Goal: Information Seeking & Learning: Learn about a topic

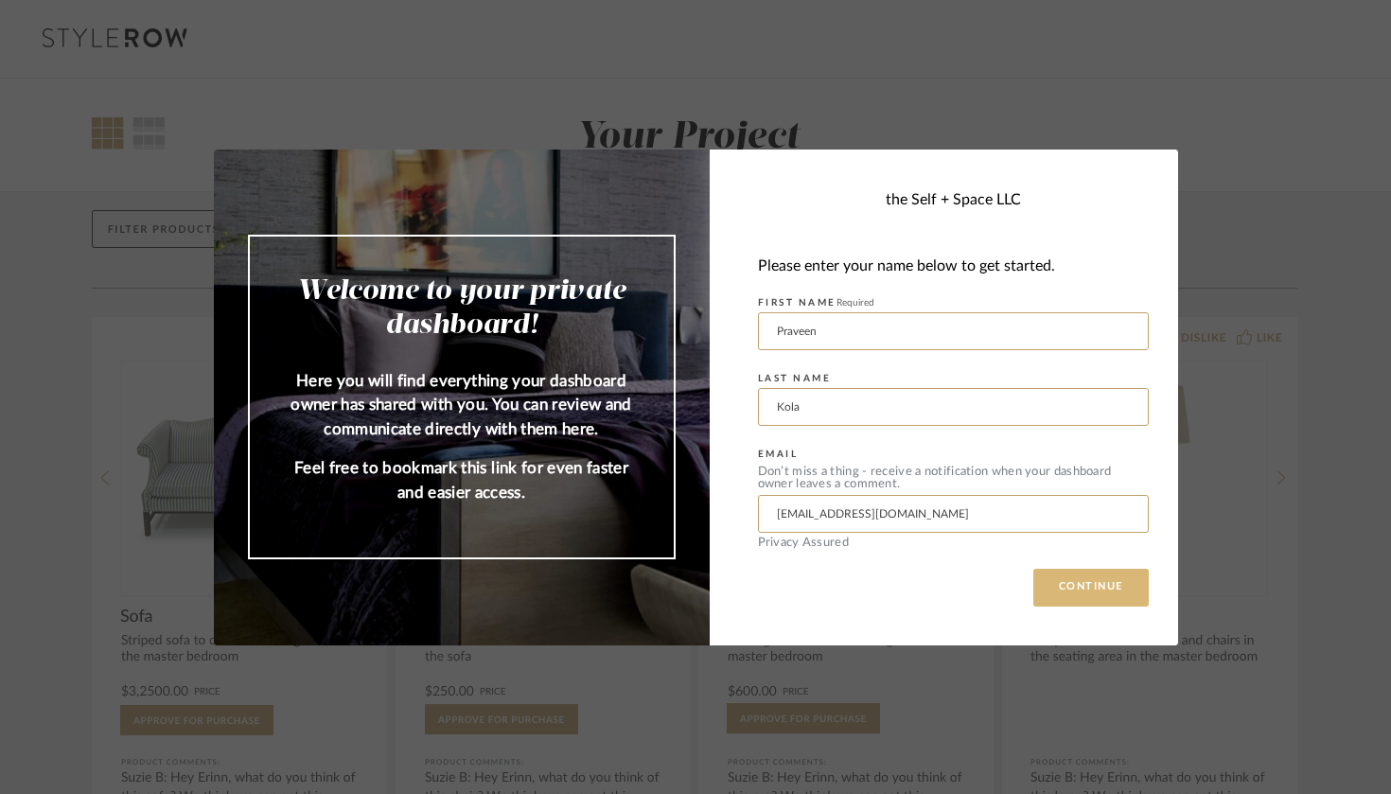
click at [1086, 580] on button "CONTINUE" at bounding box center [1090, 588] width 115 height 38
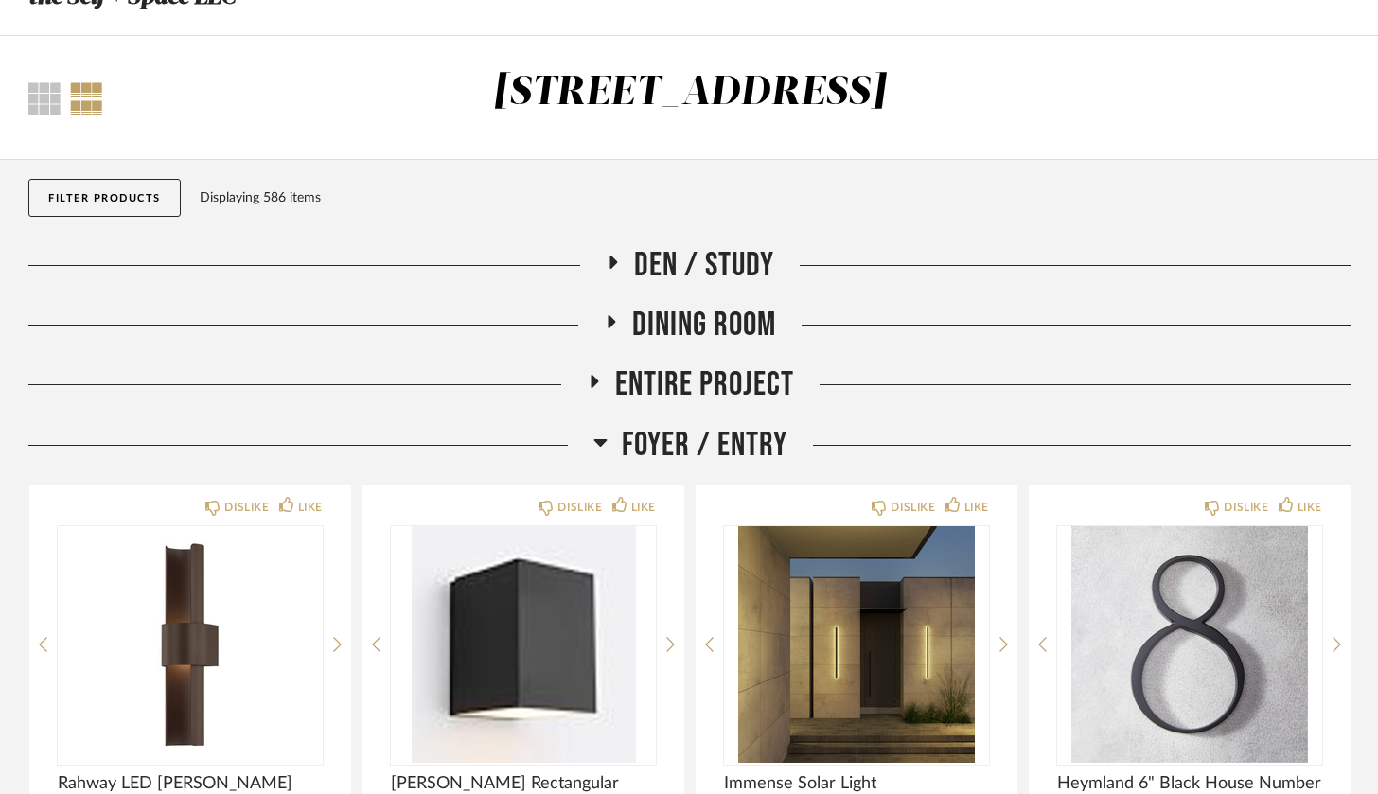
scroll to position [85, 0]
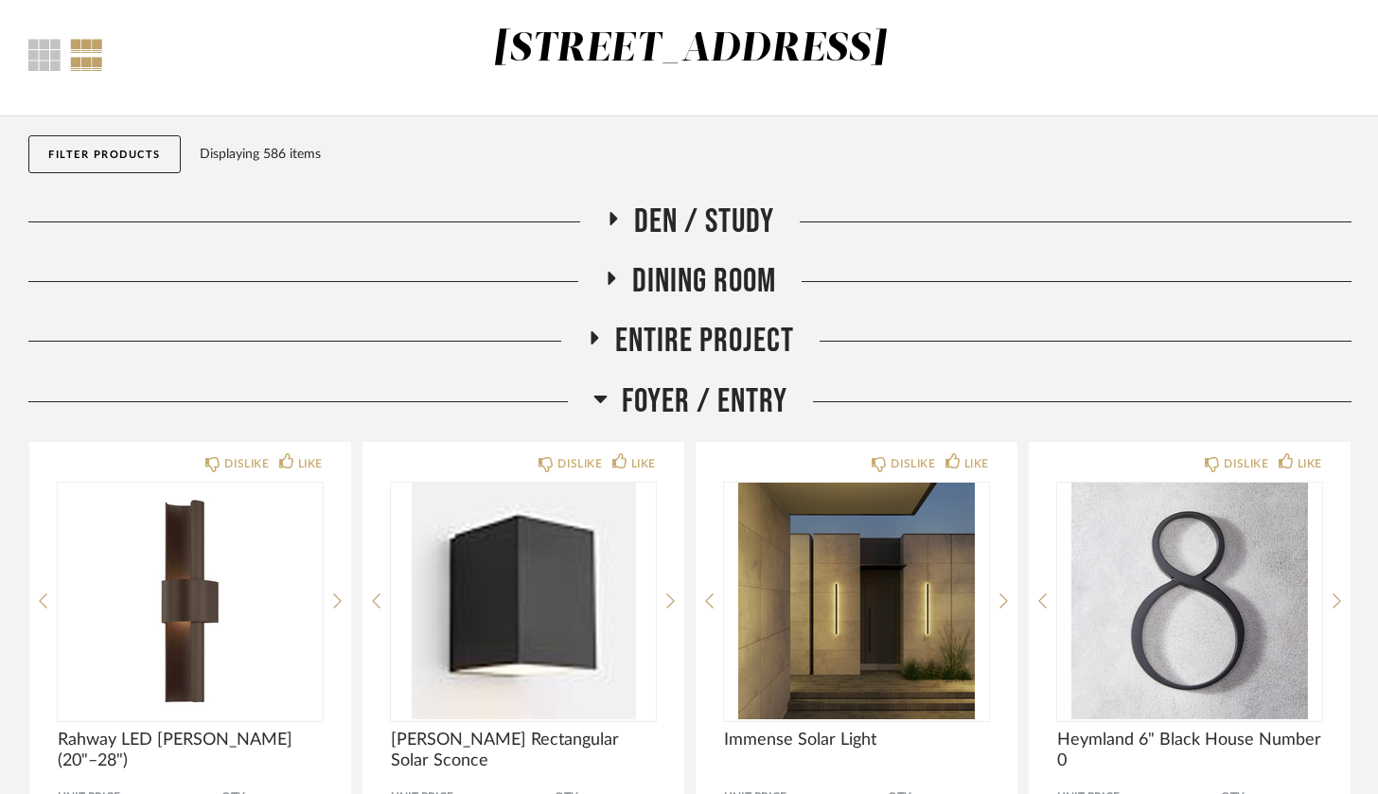
click at [604, 394] on icon at bounding box center [600, 398] width 14 height 23
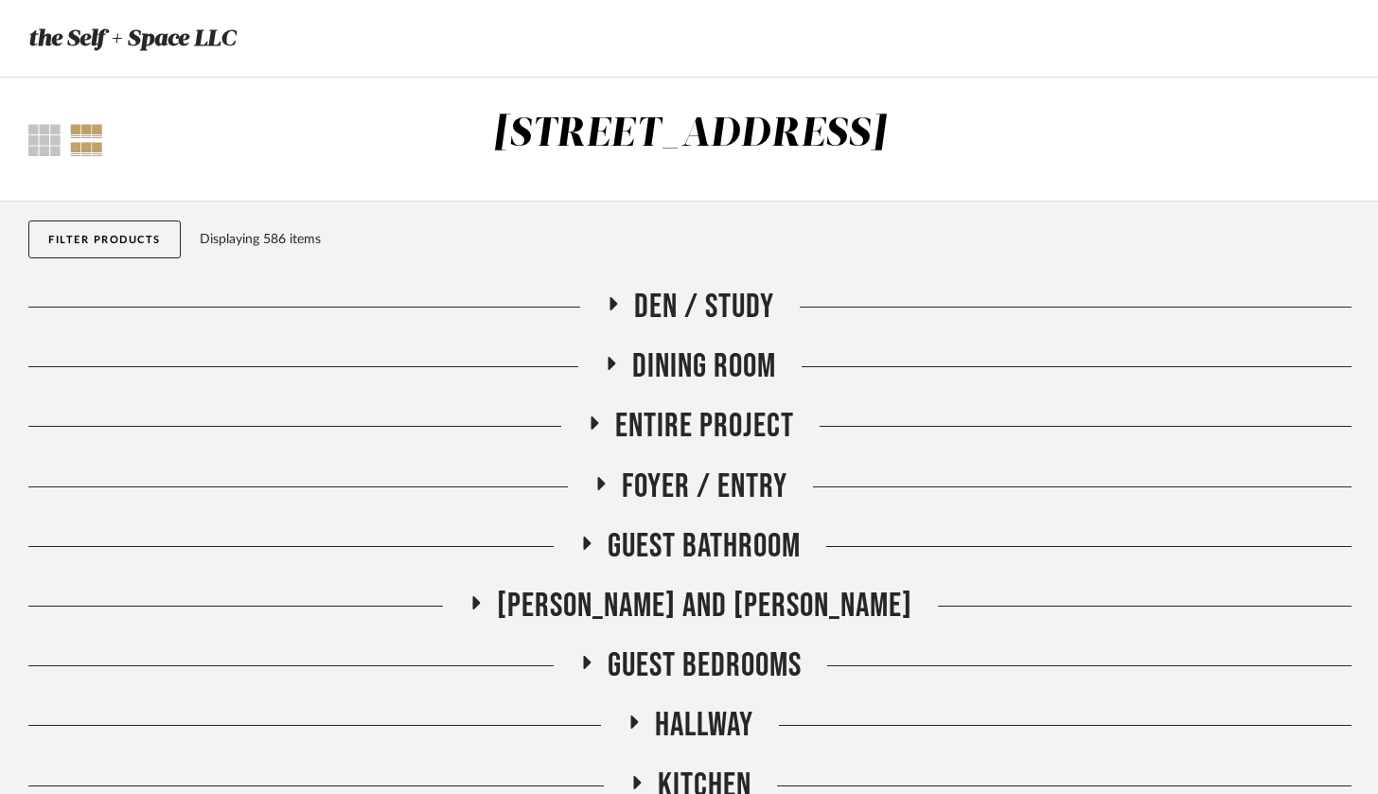
scroll to position [0, 0]
click at [600, 428] on icon at bounding box center [593, 423] width 23 height 14
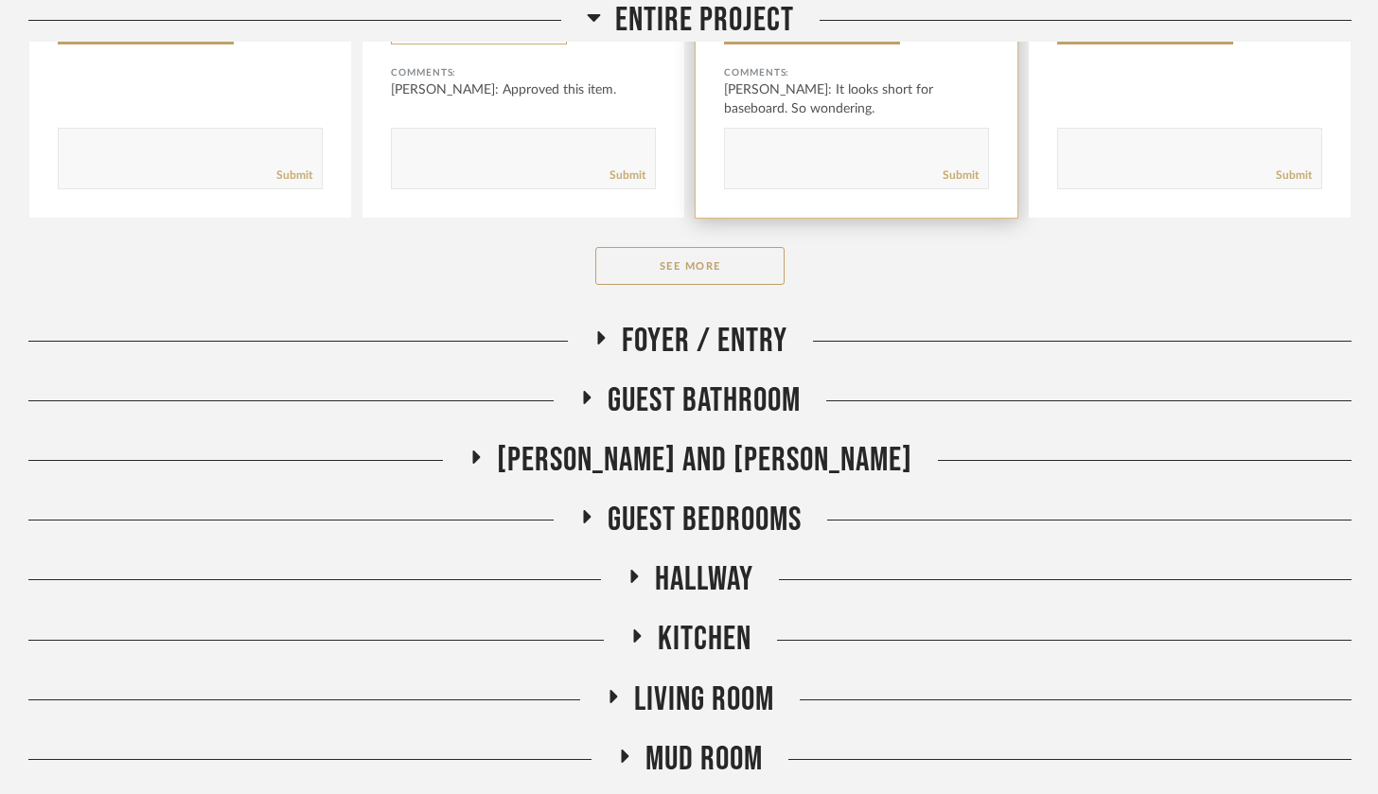
scroll to position [944, 0]
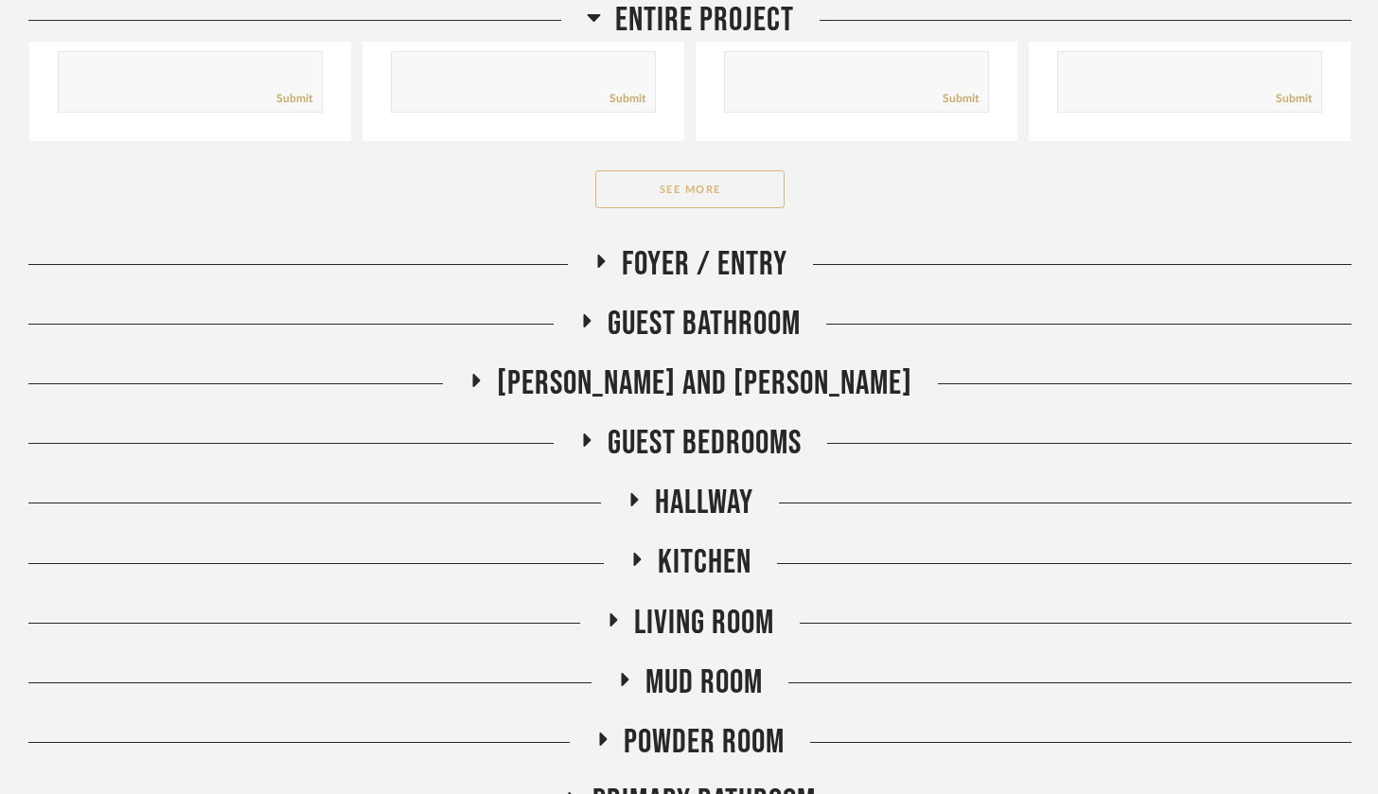
click at [681, 187] on button "See More" at bounding box center [689, 189] width 189 height 38
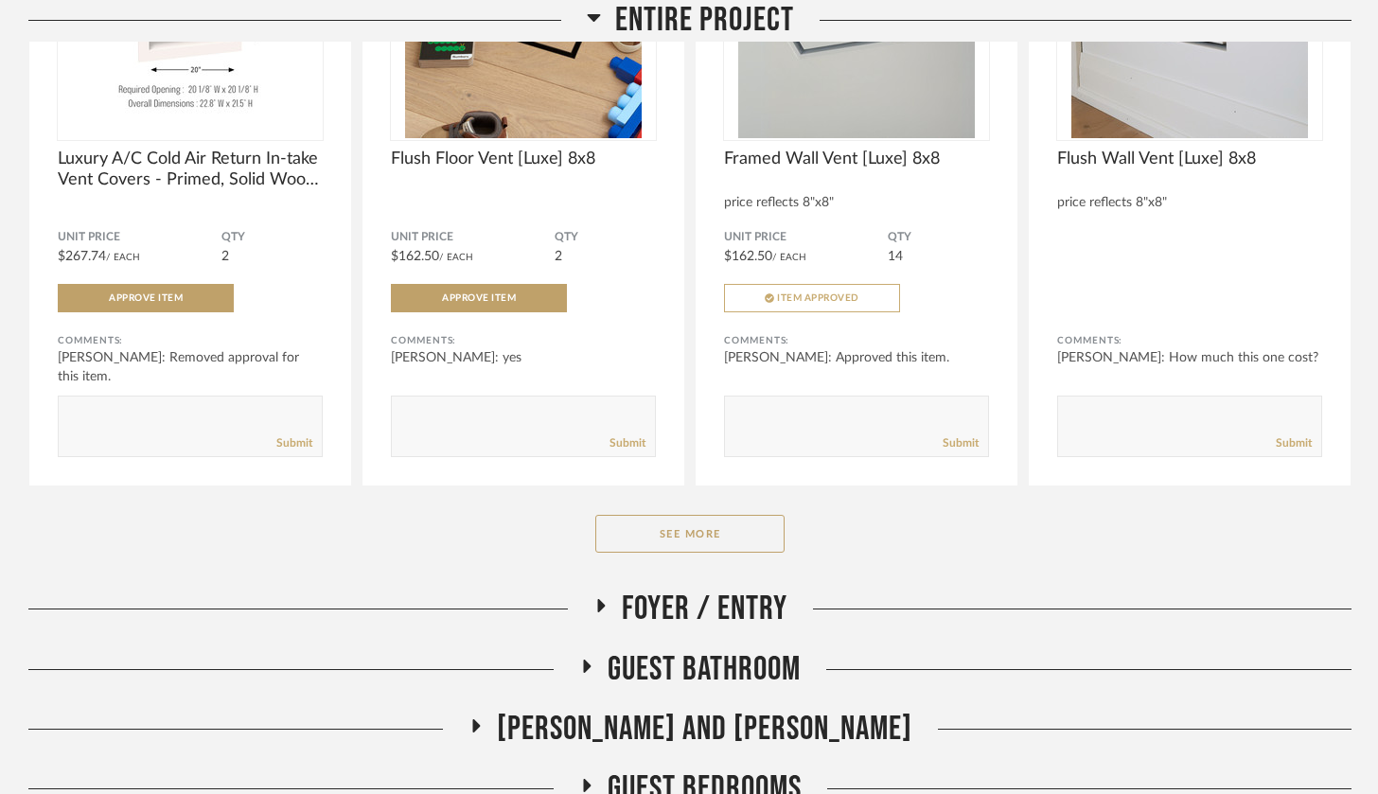
scroll to position [3174, 0]
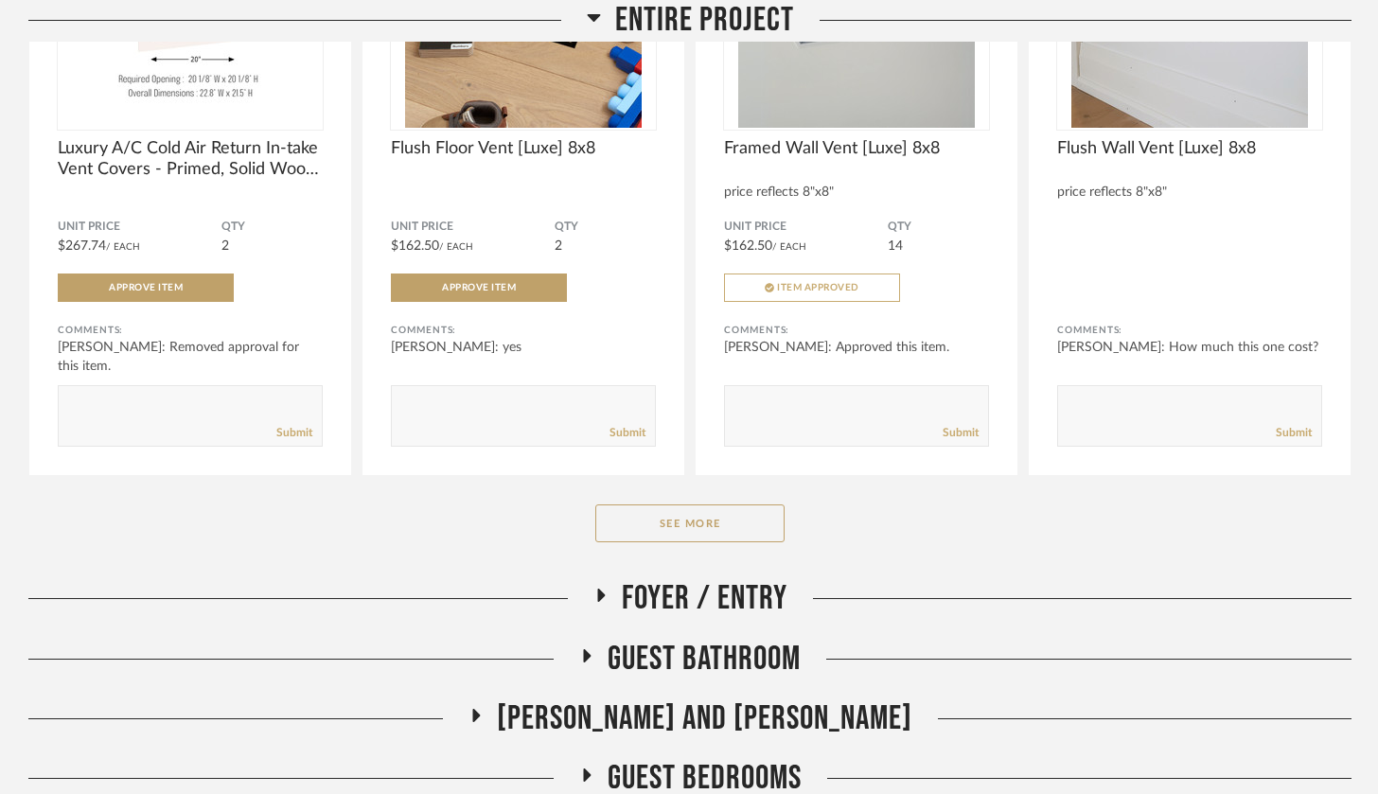
click at [733, 526] on button "See More" at bounding box center [689, 523] width 189 height 38
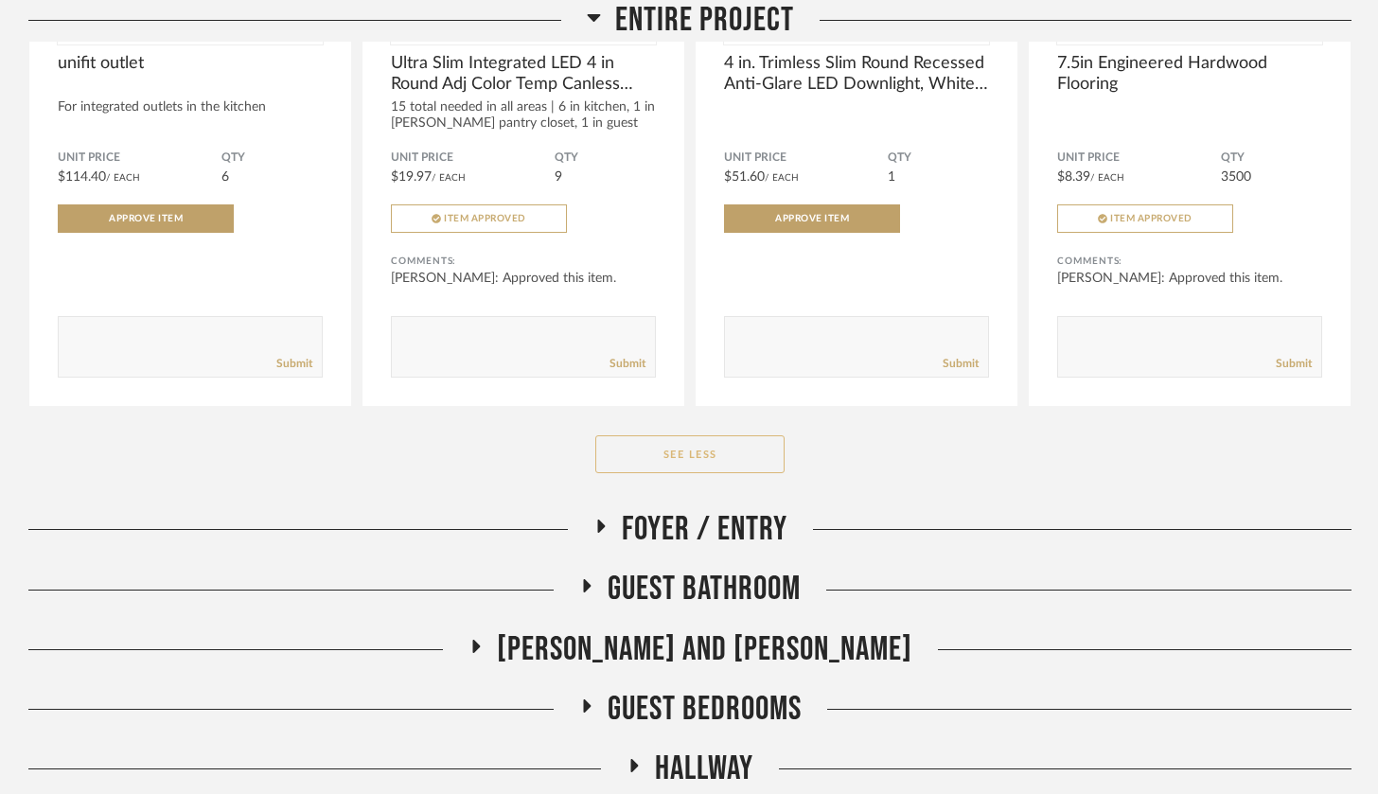
click at [705, 449] on button "See Less" at bounding box center [689, 454] width 189 height 38
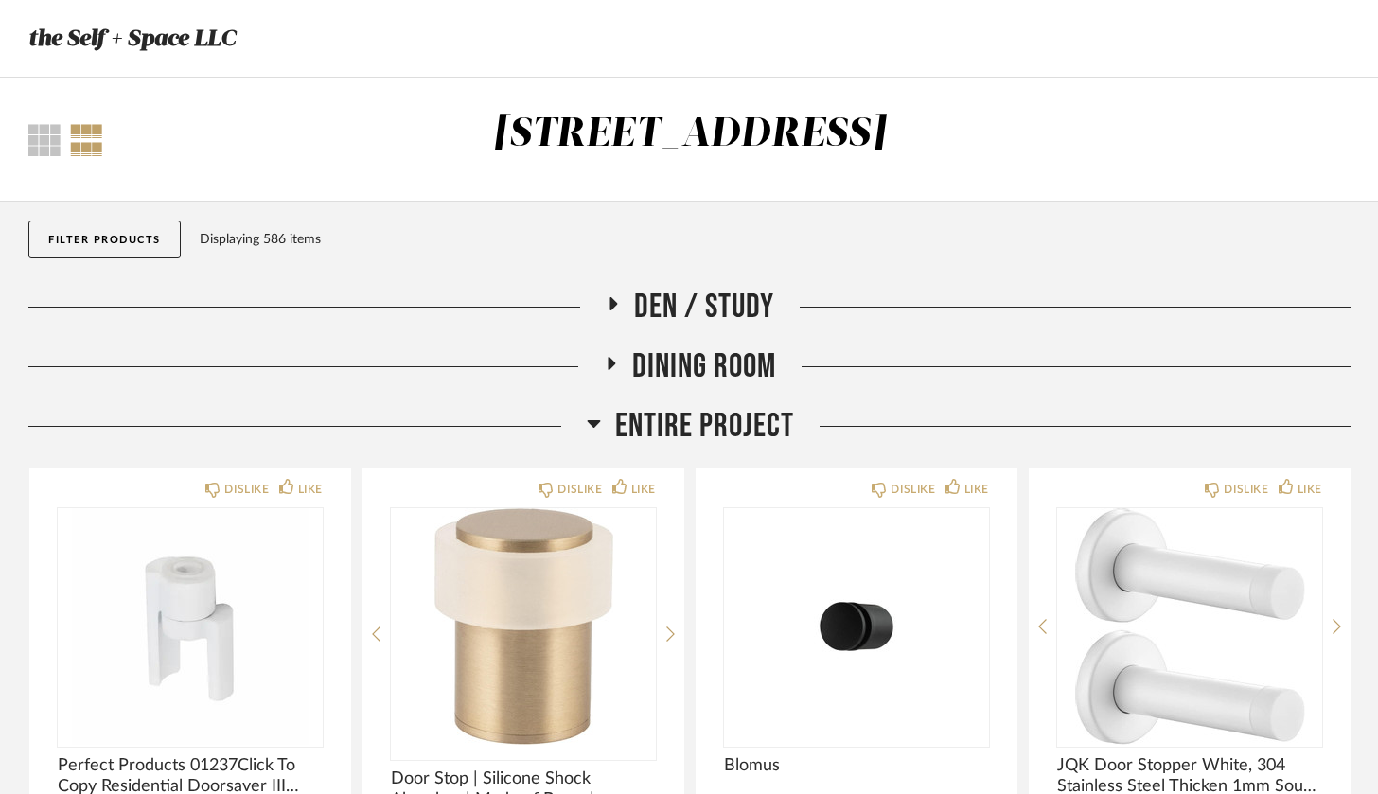
scroll to position [0, 0]
click at [79, 222] on button "Filter Products" at bounding box center [104, 240] width 152 height 38
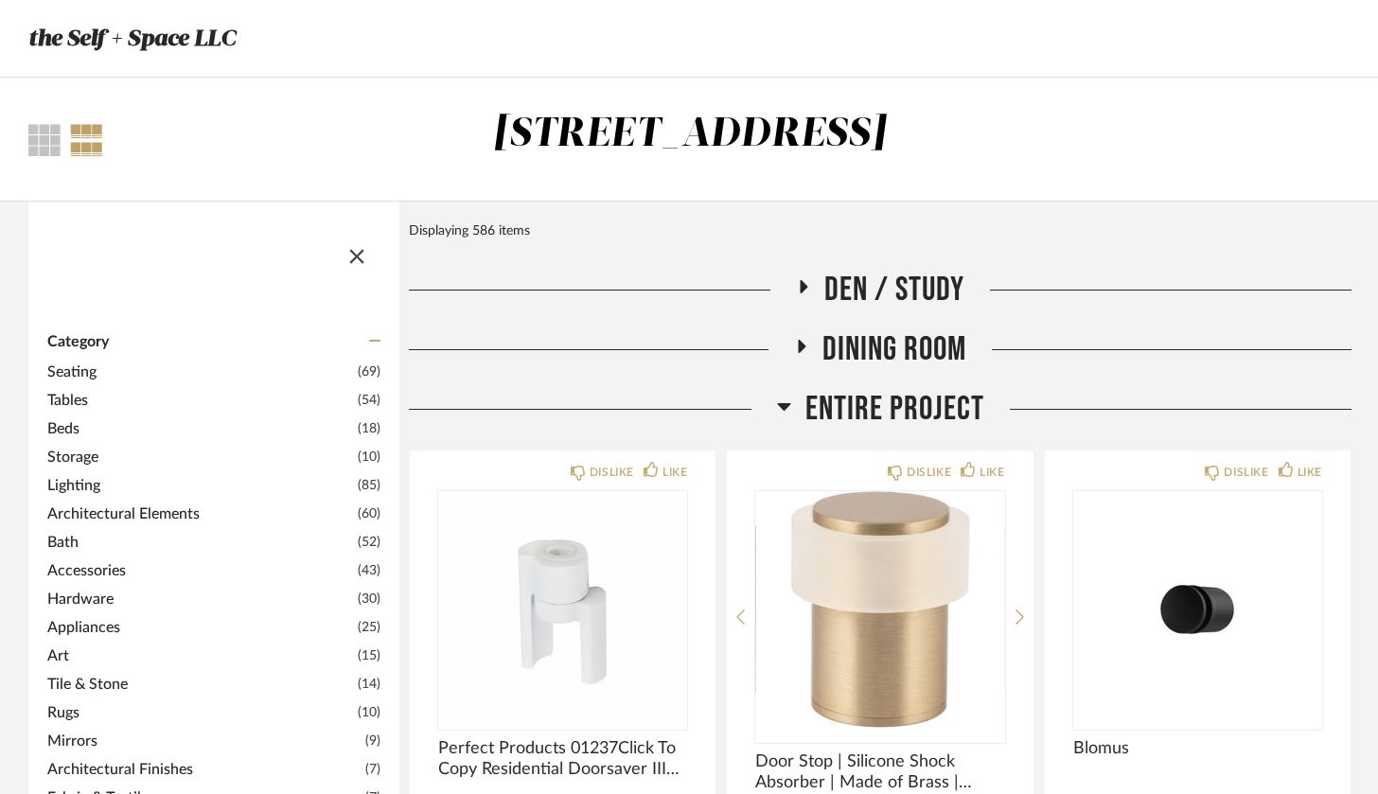
click at [76, 486] on span "Lighting" at bounding box center [200, 485] width 306 height 23
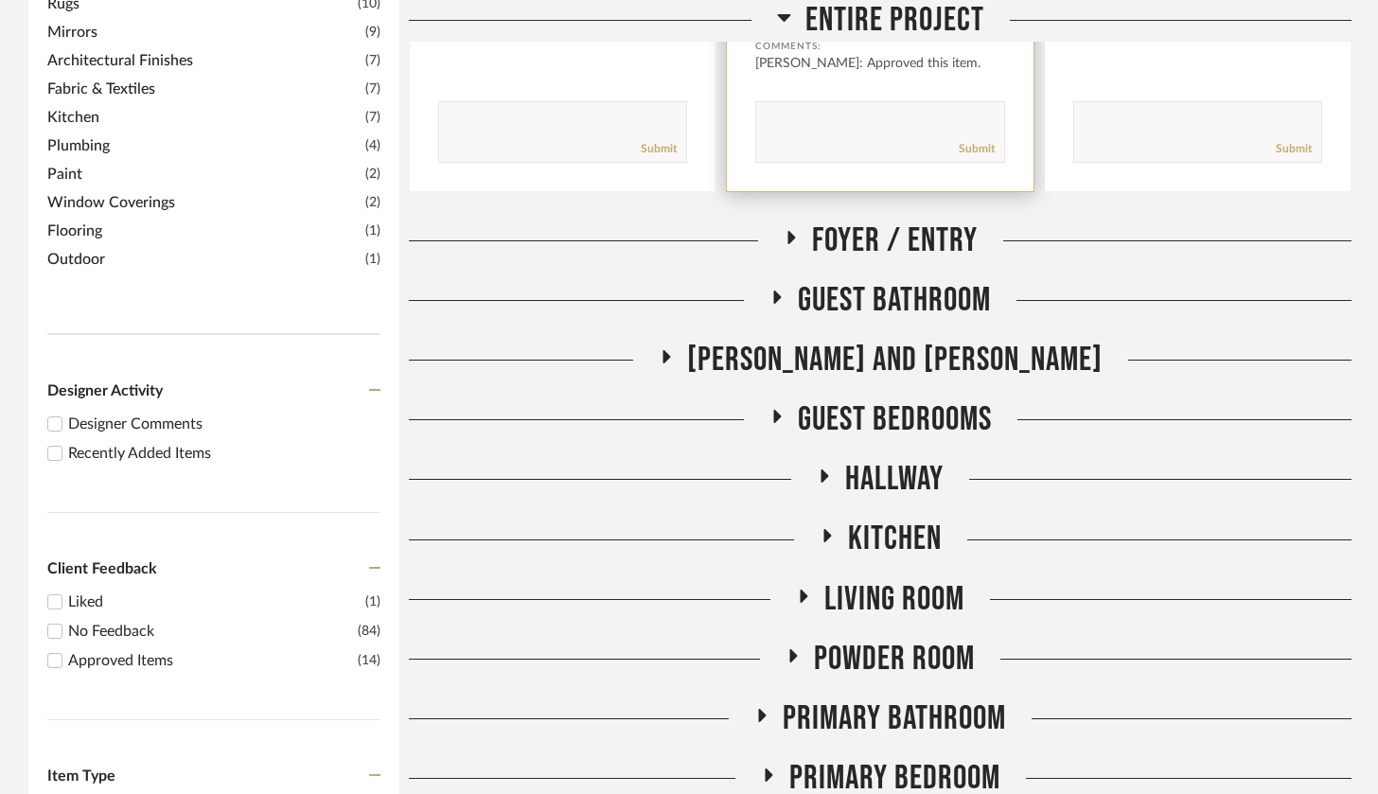
scroll to position [980, 0]
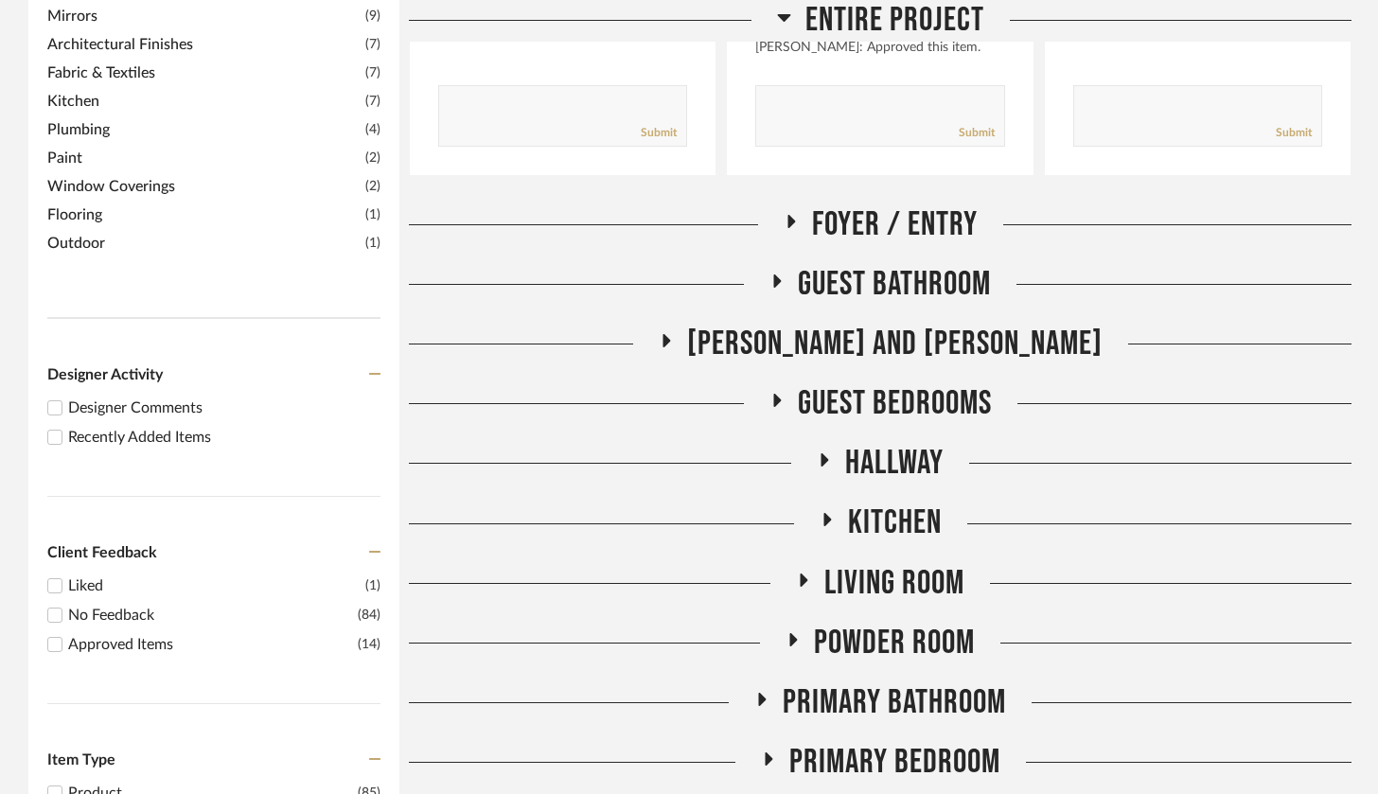
click at [869, 233] on span "Foyer / Entry" at bounding box center [895, 224] width 166 height 41
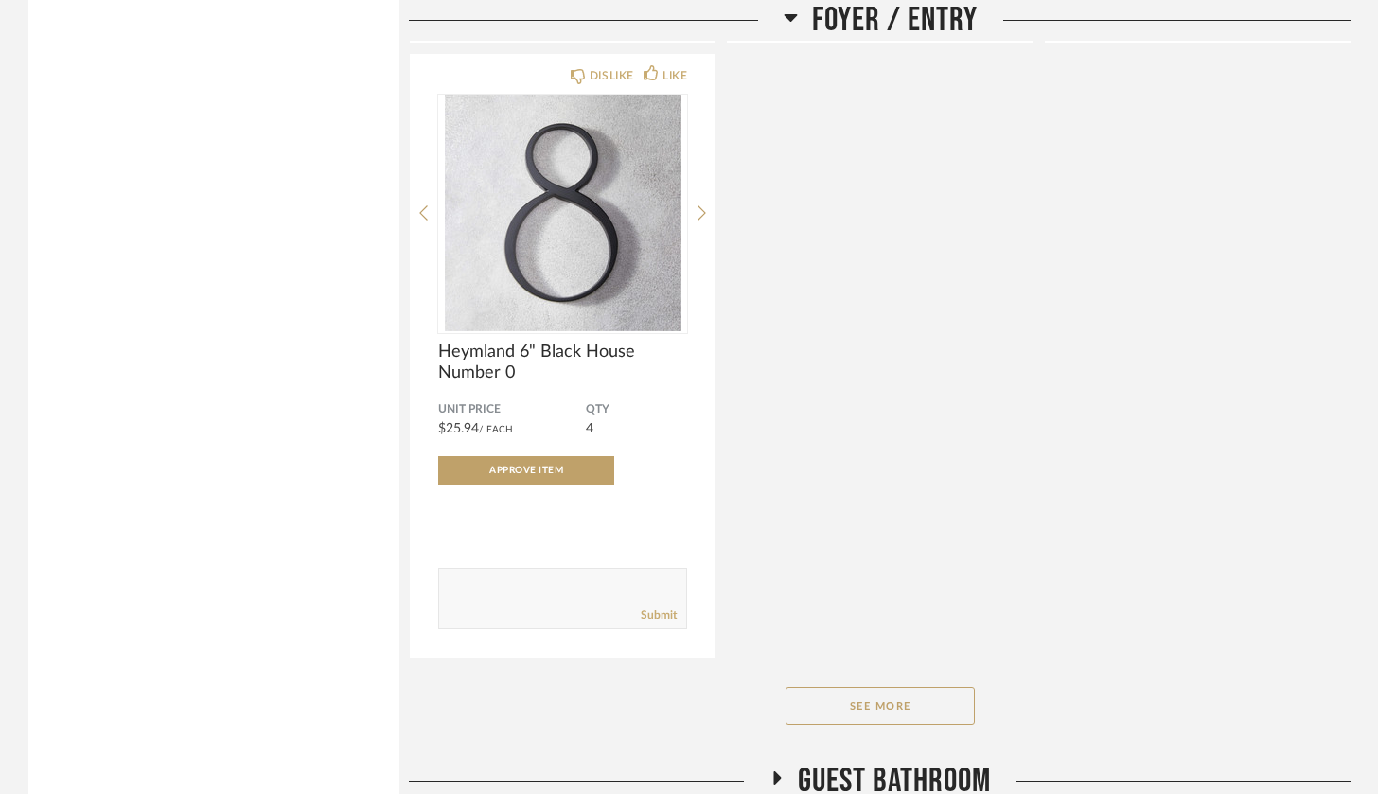
scroll to position [1894, 0]
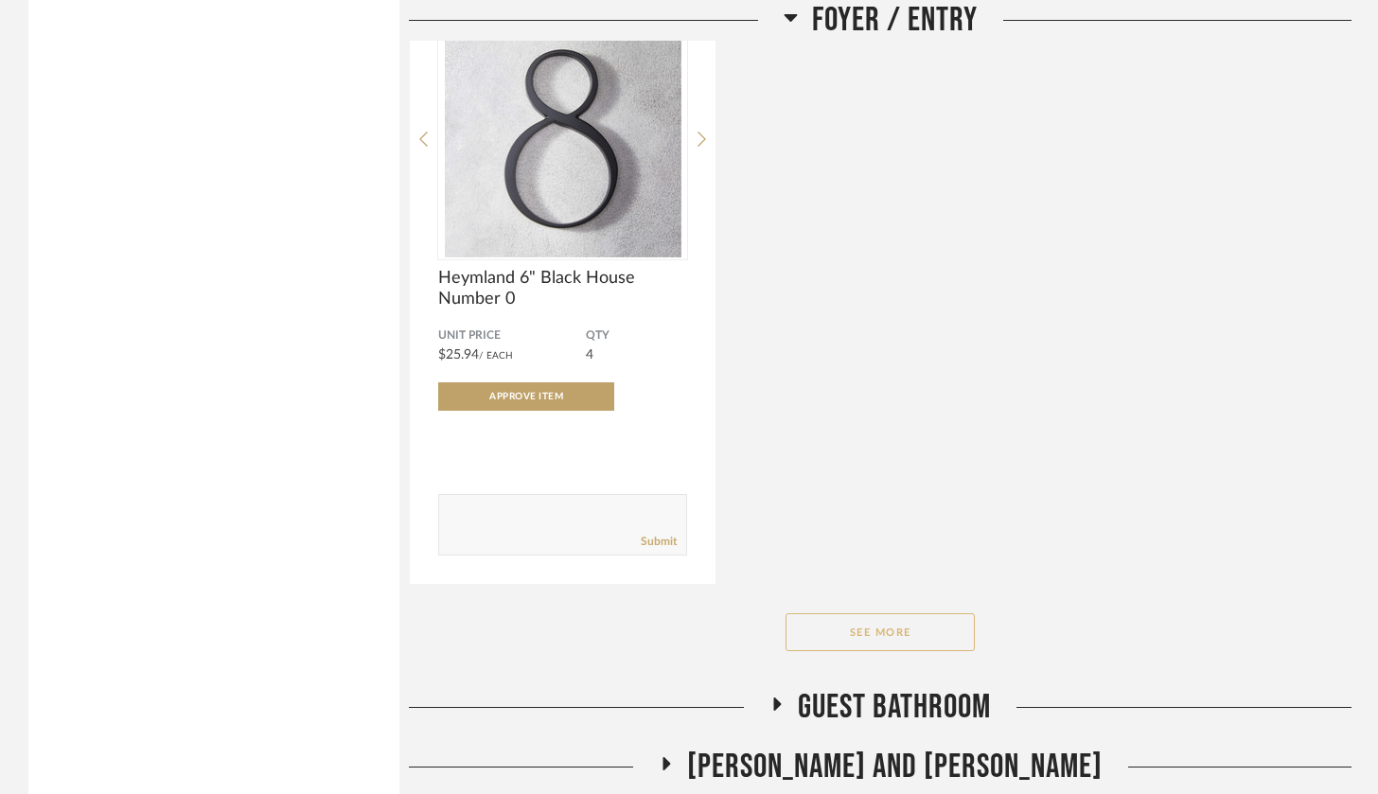
click at [923, 638] on button "See More" at bounding box center [880, 632] width 189 height 38
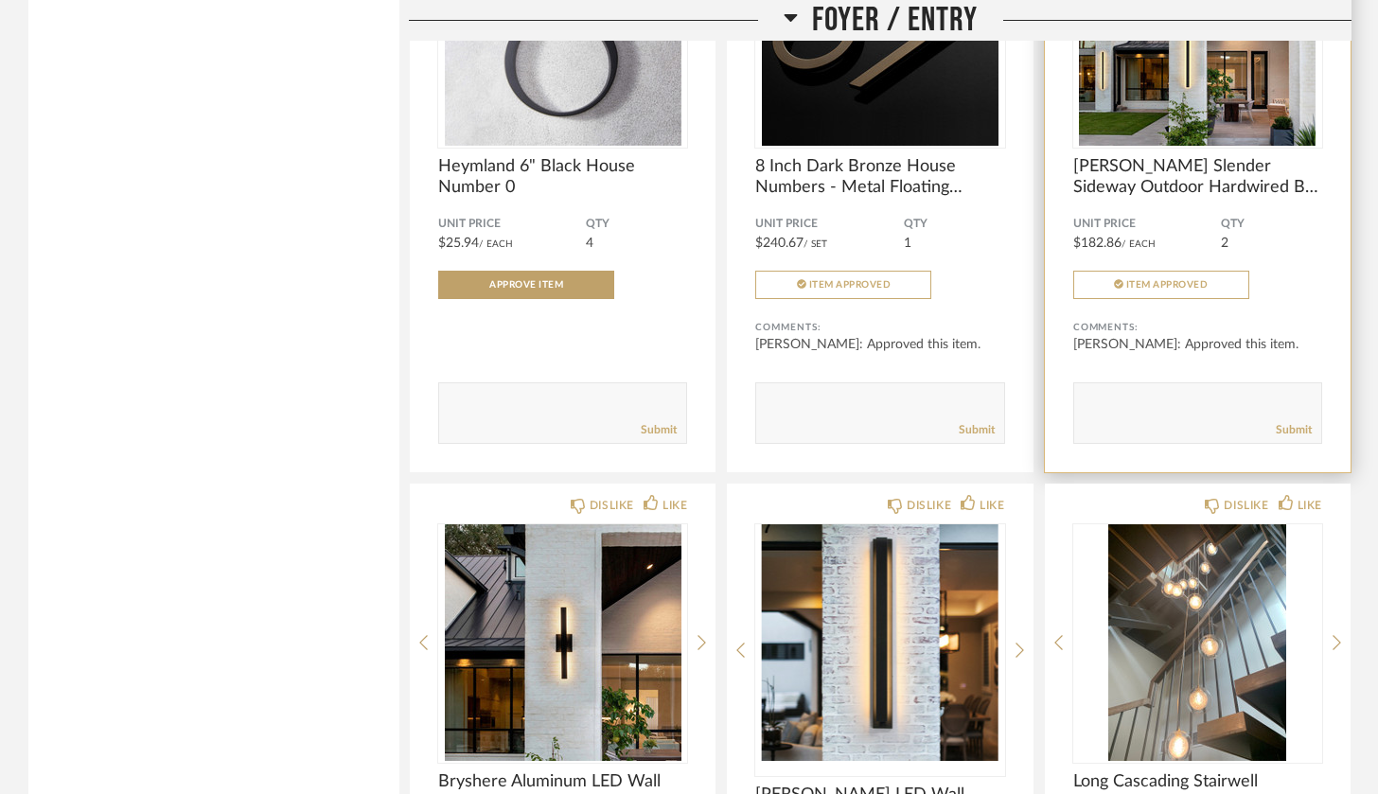
scroll to position [1978, 0]
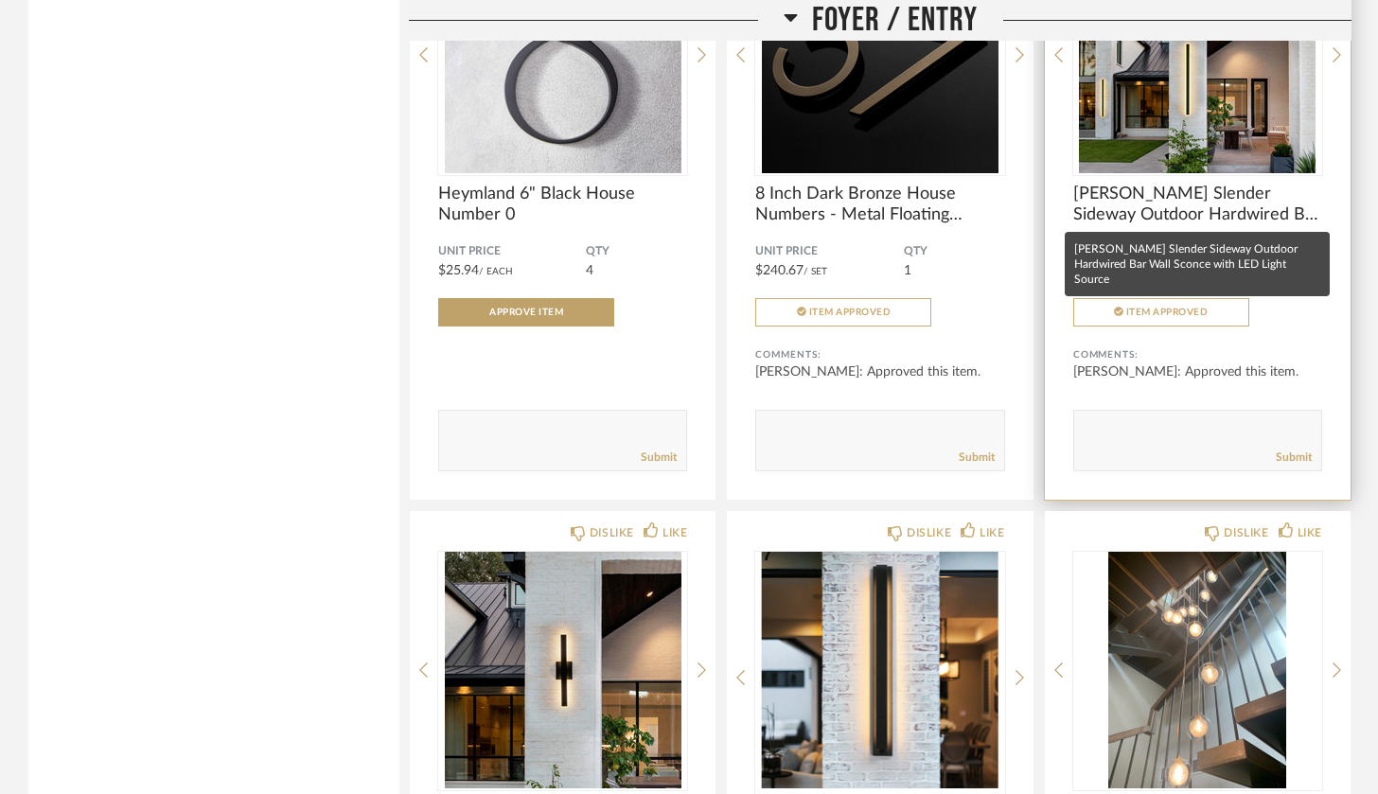
click at [1136, 196] on span "[PERSON_NAME] Slender Sideway Outdoor Hardwired Bar Wall Sconce with LED Light …" at bounding box center [1197, 205] width 249 height 42
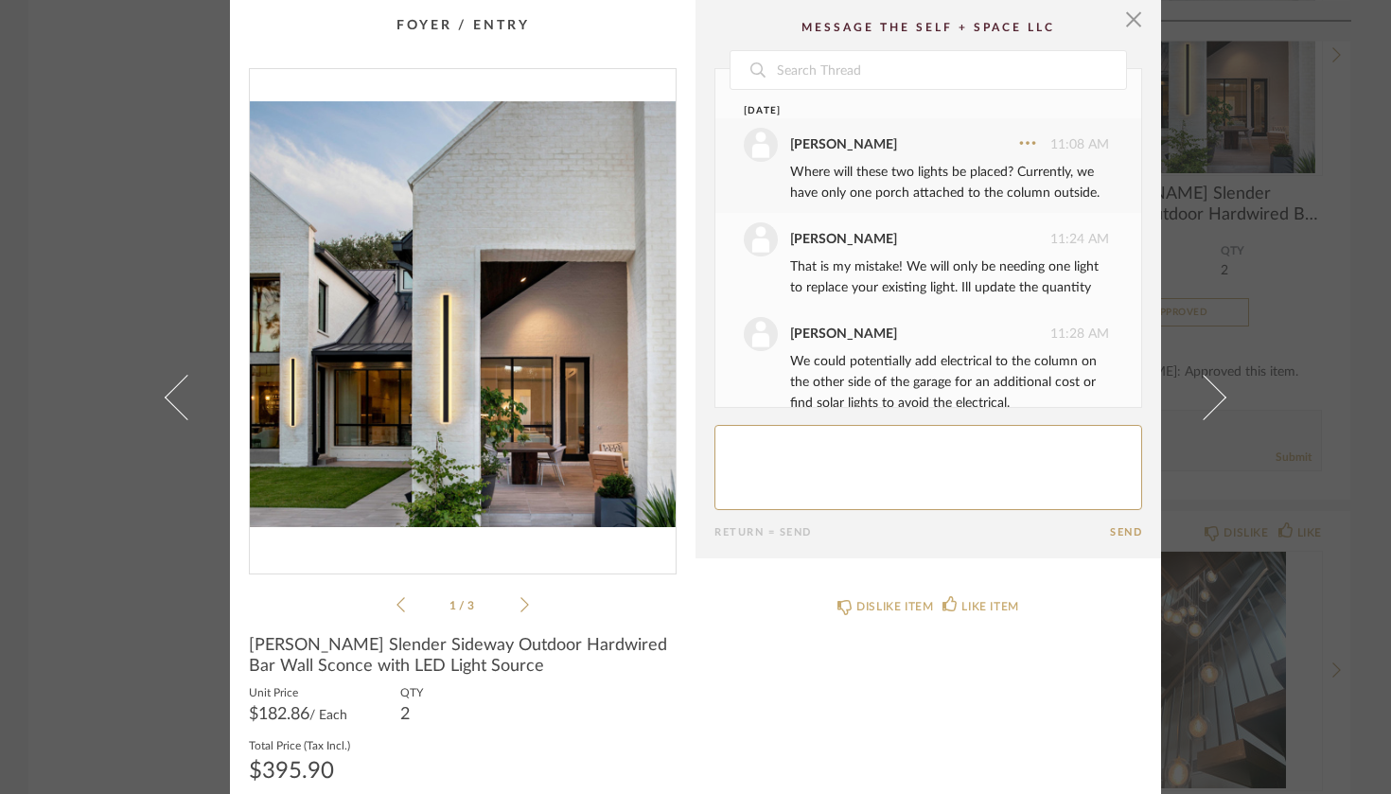
scroll to position [395, 0]
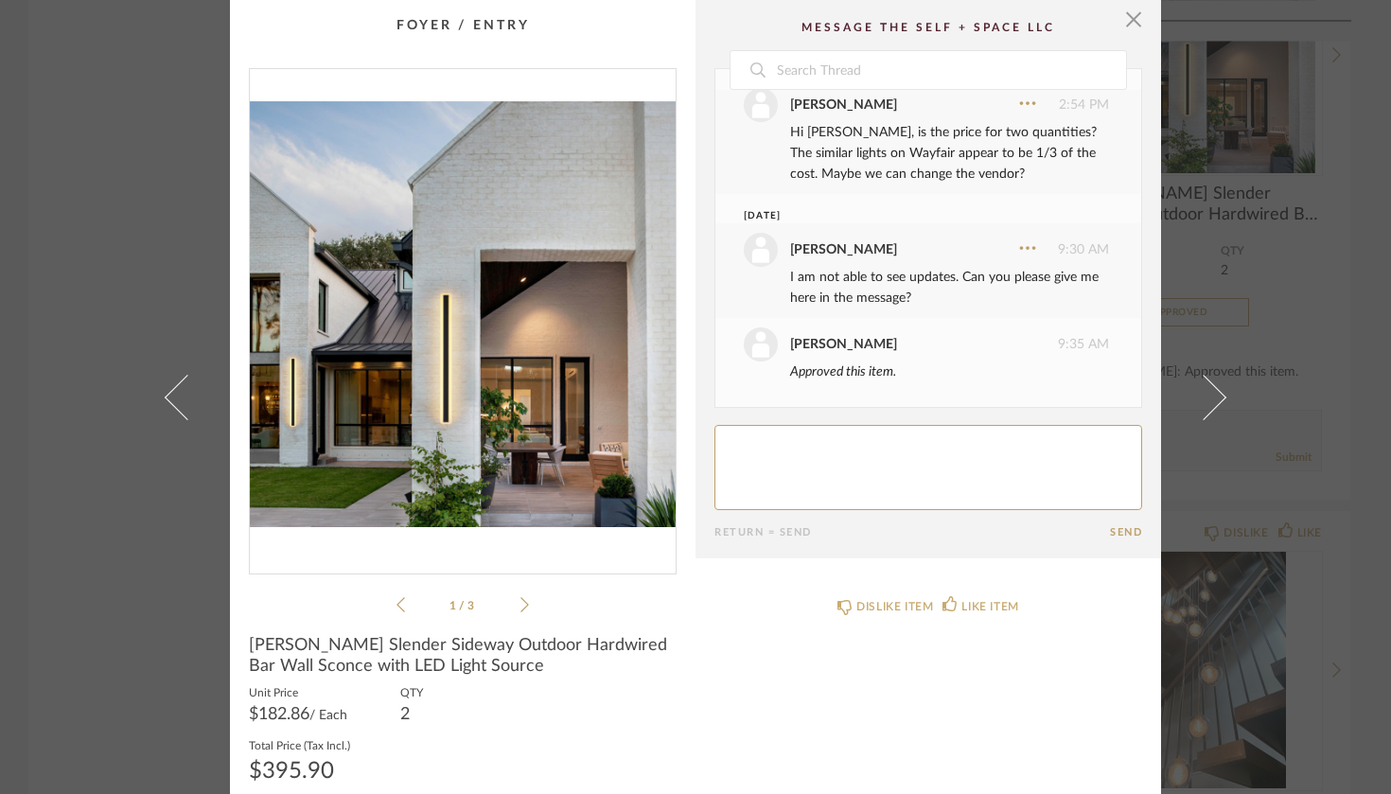
click at [521, 602] on icon at bounding box center [525, 604] width 9 height 17
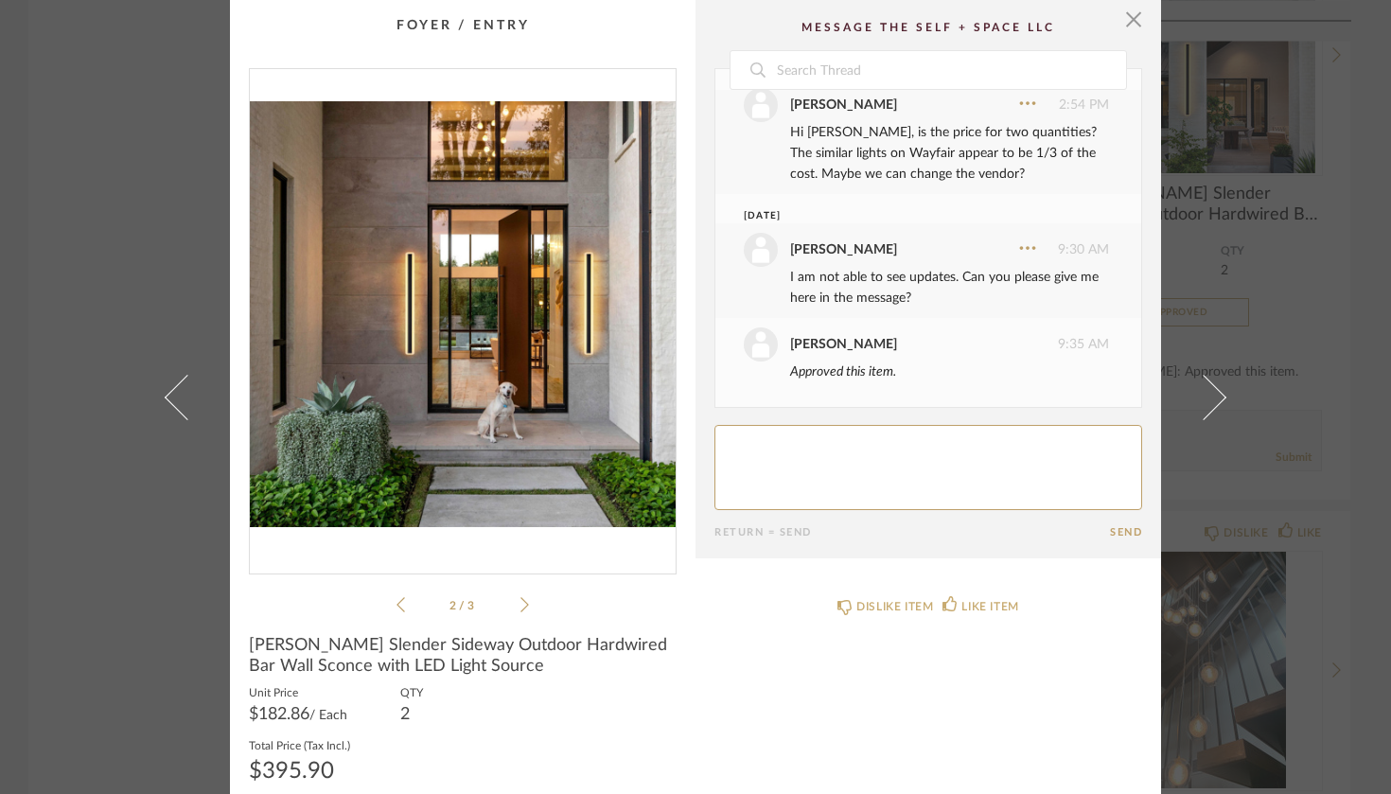
click at [521, 602] on icon at bounding box center [525, 604] width 9 height 17
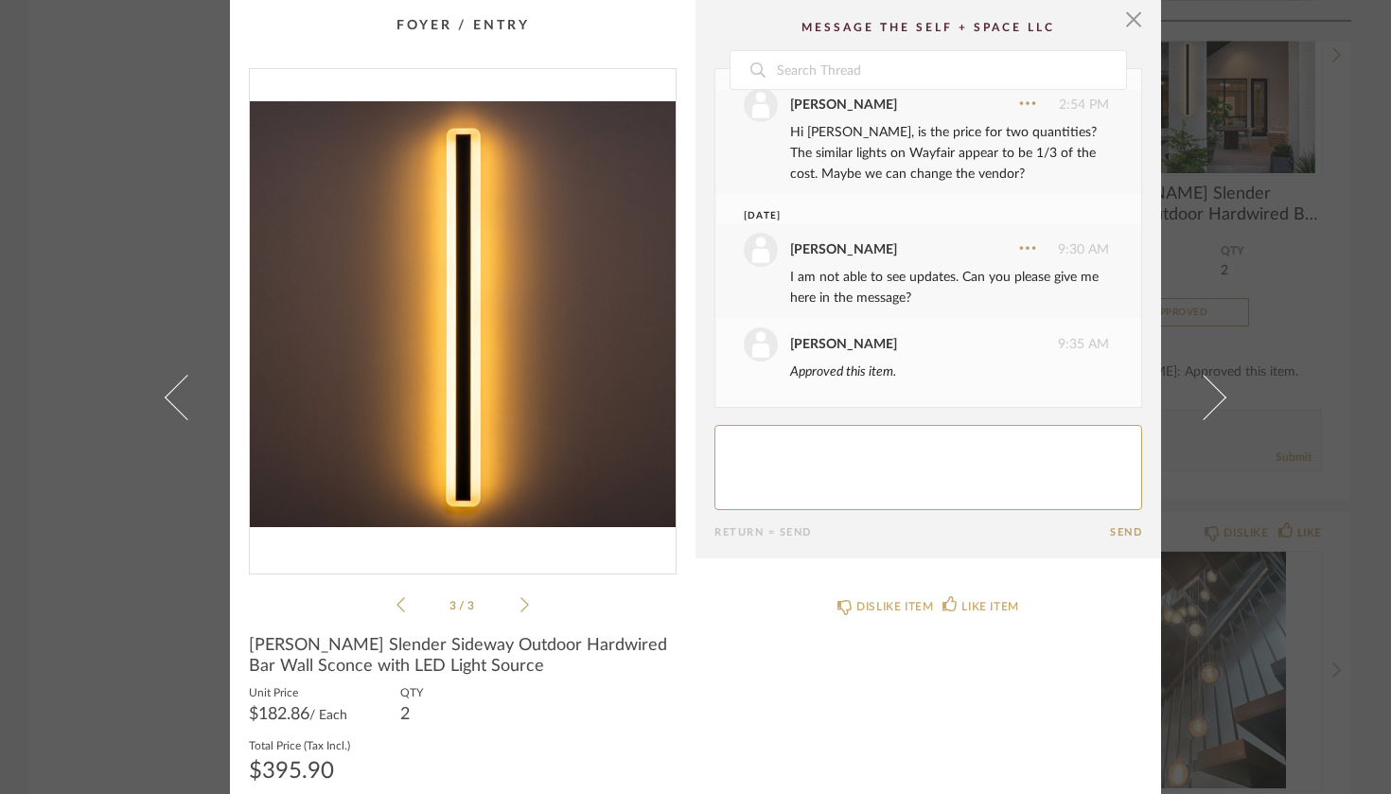
click at [521, 602] on icon at bounding box center [525, 604] width 9 height 17
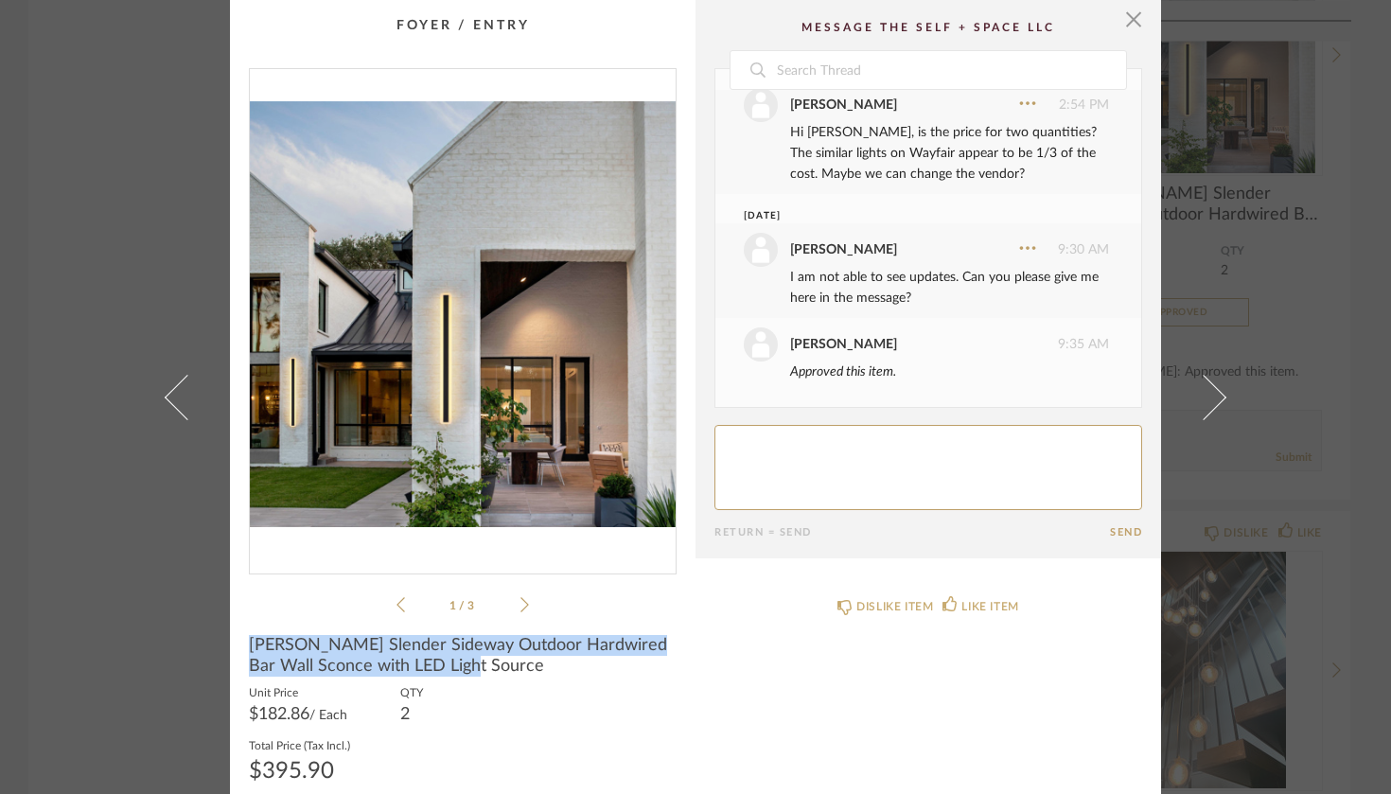
drag, startPoint x: 240, startPoint y: 642, endPoint x: 476, endPoint y: 679, distance: 238.5
click at [476, 679] on cpp-summary-info "[PERSON_NAME] Slender Sideway Outdoor Hardwired Bar Wall Sconce with LED Light …" at bounding box center [463, 726] width 466 height 220
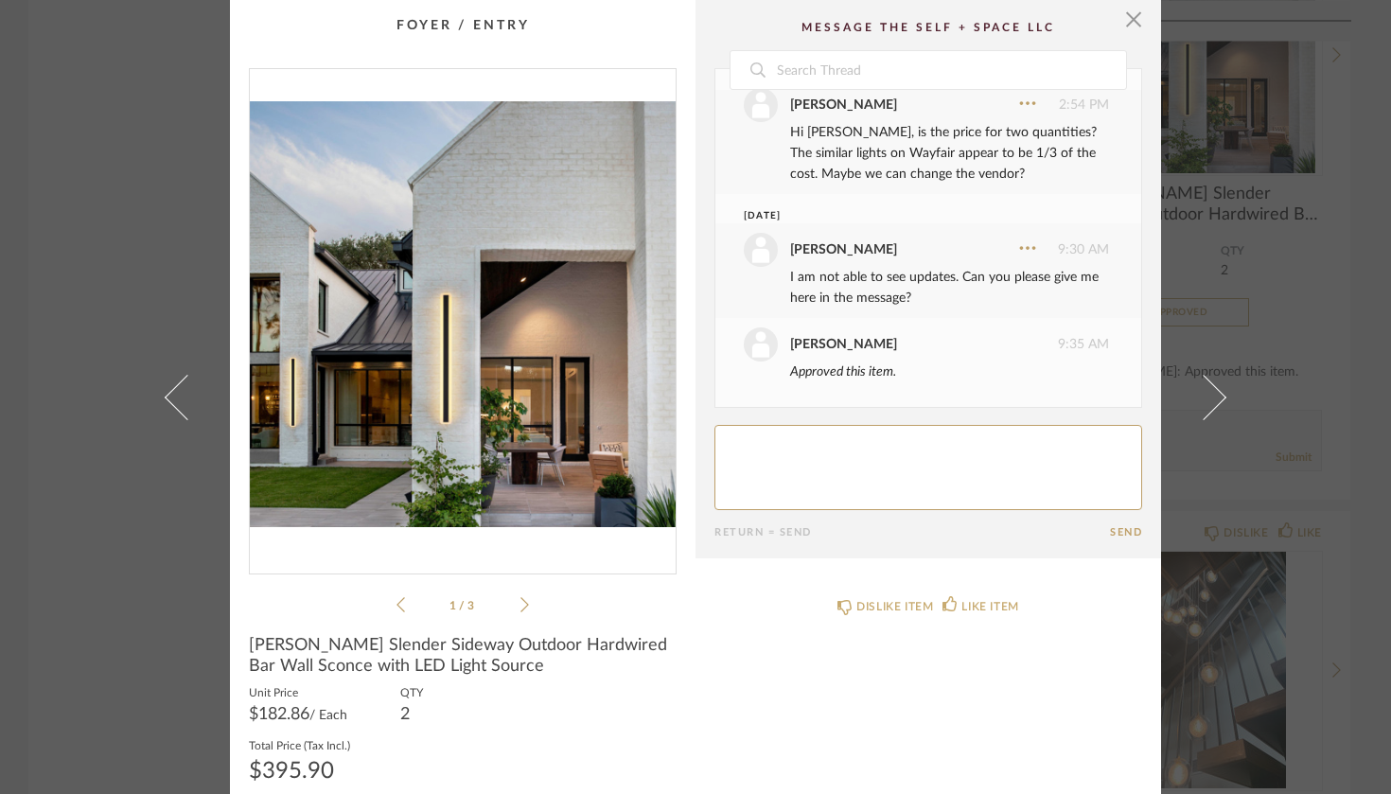
click at [368, 667] on span "[PERSON_NAME] Slender Sideway Outdoor Hardwired Bar Wall Sconce with LED Light …" at bounding box center [463, 656] width 428 height 42
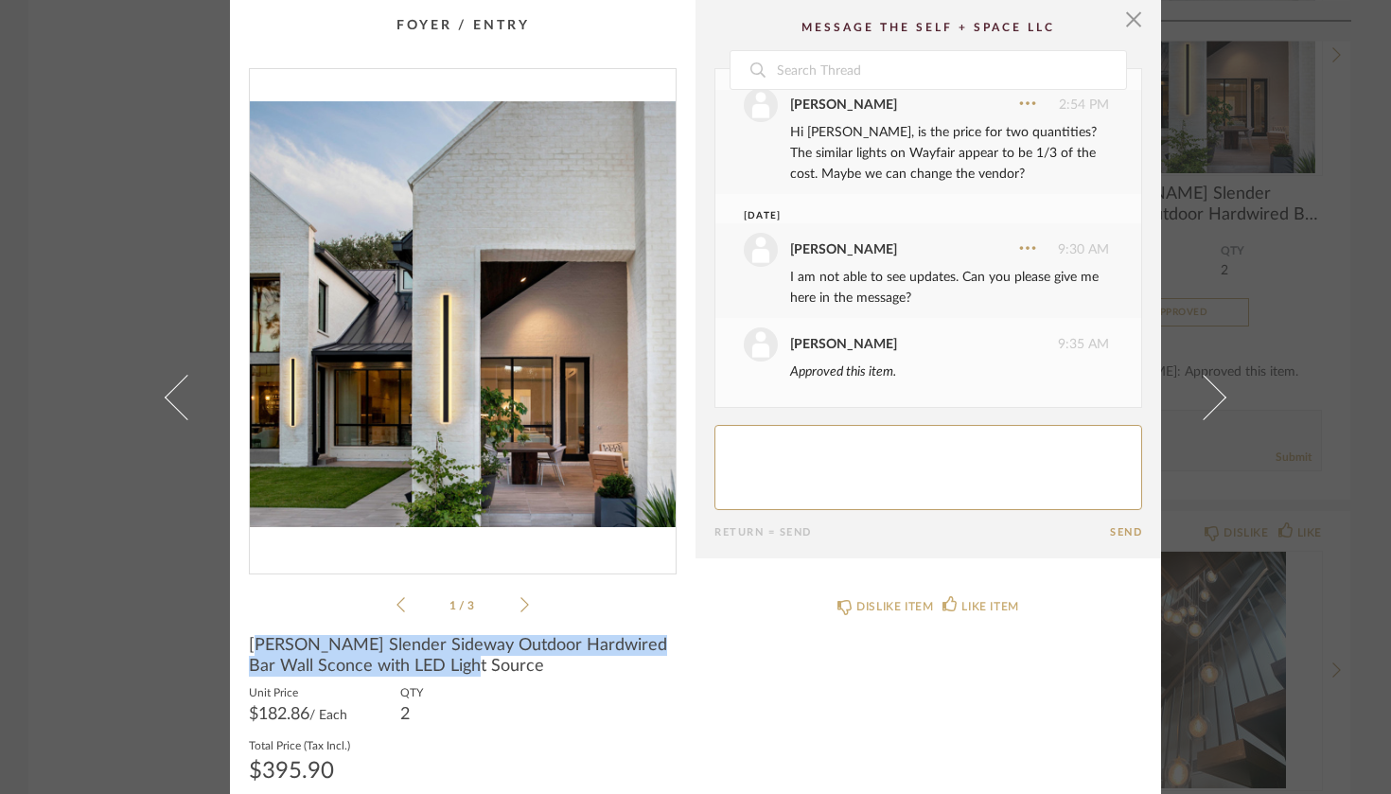
drag, startPoint x: 480, startPoint y: 670, endPoint x: 252, endPoint y: 636, distance: 230.6
click at [252, 636] on span "[PERSON_NAME] Slender Sideway Outdoor Hardwired Bar Wall Sconce with LED Light …" at bounding box center [463, 656] width 428 height 42
